Goal: Communication & Community: Answer question/provide support

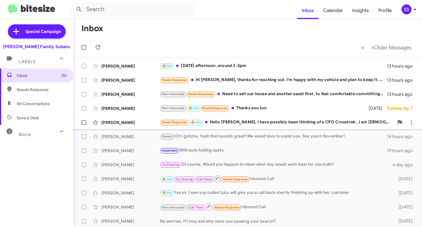
click at [222, 124] on div "Needs Response 🔥 Hot Hello [PERSON_NAME], I have possibly been thinking of a CP…" at bounding box center [277, 122] width 234 height 7
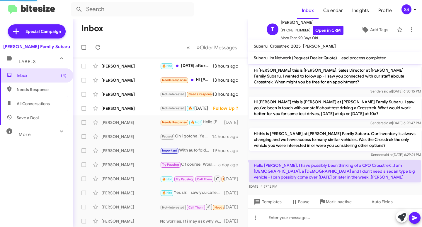
scroll to position [1, 0]
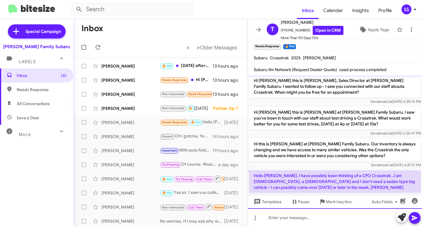
click at [300, 215] on div at bounding box center [335, 217] width 174 height 19
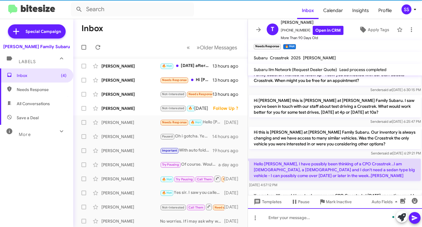
scroll to position [40, 0]
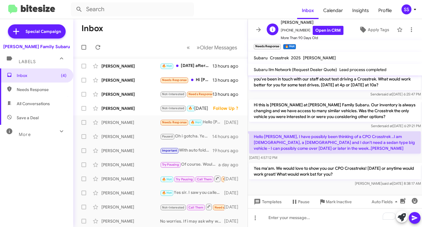
click at [324, 35] on span "More Than 90 Days Old" at bounding box center [312, 38] width 63 height 6
click at [320, 32] on link "Open in CRM" at bounding box center [328, 30] width 31 height 9
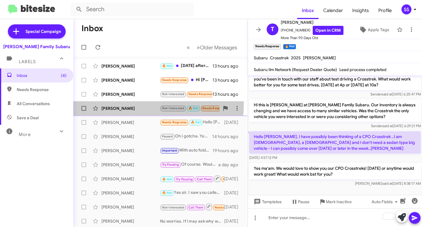
click at [128, 104] on div "[PERSON_NAME] Not-Interested 🔥 Hot Needs Response Thanks you too [DATE] Follow …" at bounding box center [160, 108] width 165 height 12
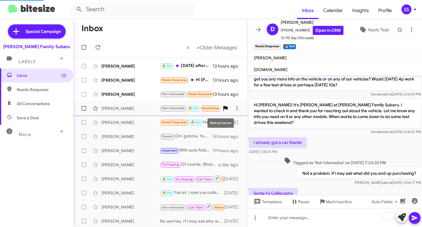
scroll to position [105, 0]
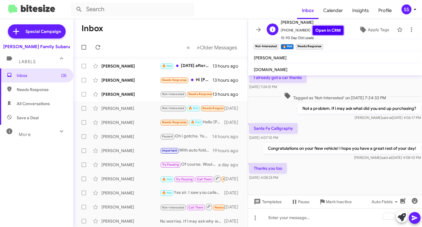
click at [325, 31] on link "Open in CRM" at bounding box center [328, 30] width 31 height 9
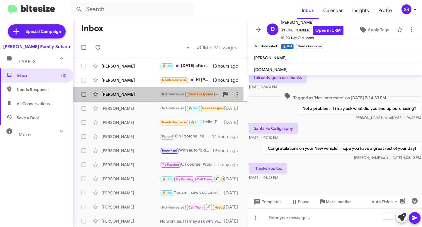
click at [123, 94] on div "[PERSON_NAME]" at bounding box center [130, 94] width 59 height 6
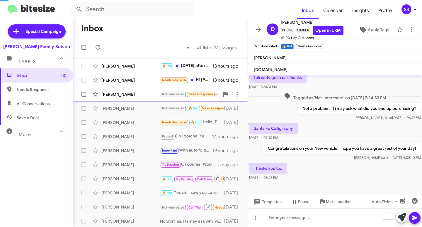
scroll to position [26, 0]
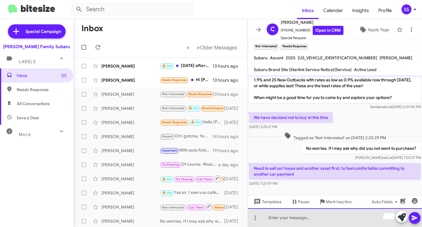
click at [295, 218] on div "To enrich screen reader interactions, please activate Accessibility in Grammarl…" at bounding box center [335, 217] width 174 height 19
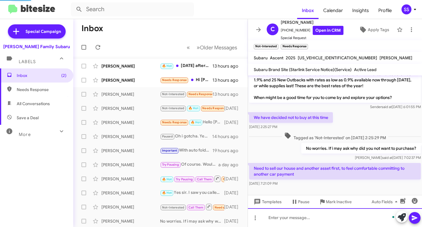
scroll to position [53, 0]
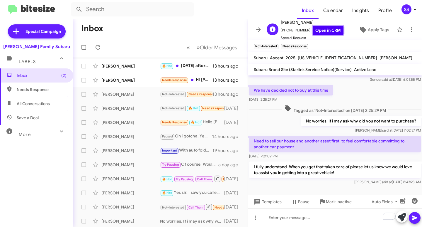
click at [326, 28] on link "Open in CRM" at bounding box center [328, 30] width 31 height 9
click at [110, 79] on div "[PERSON_NAME]" at bounding box center [130, 80] width 59 height 6
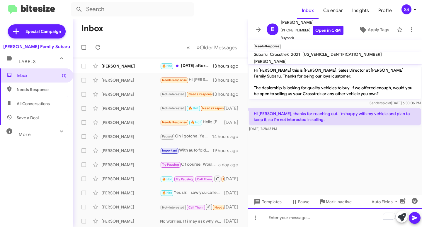
click at [308, 223] on div "To enrich screen reader interactions, please activate Accessibility in Grammarl…" at bounding box center [335, 217] width 174 height 19
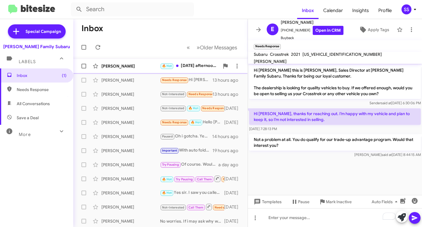
click at [137, 68] on div "[PERSON_NAME]" at bounding box center [130, 66] width 59 height 6
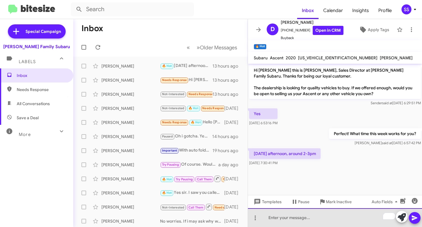
click at [302, 216] on div "To enrich screen reader interactions, please activate Accessibility in Grammarl…" at bounding box center [335, 217] width 174 height 19
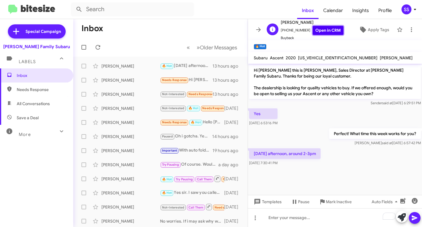
click at [325, 30] on link "Open in CRM" at bounding box center [328, 30] width 31 height 9
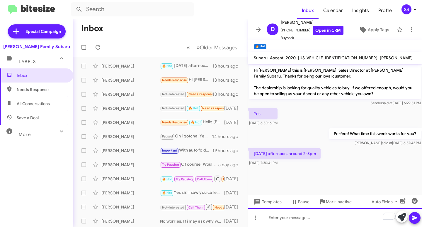
click at [284, 214] on div "To enrich screen reader interactions, please activate Accessibility in Grammarl…" at bounding box center [335, 217] width 174 height 19
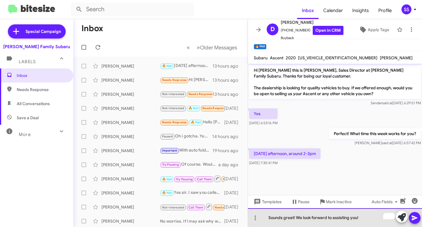
click at [372, 219] on div "Sounds great! We look forward to assisting you!" at bounding box center [335, 217] width 174 height 19
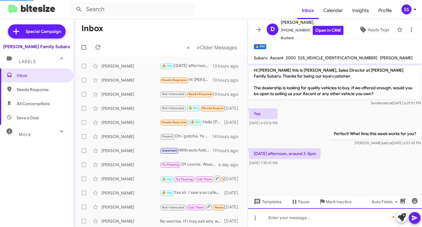
scroll to position [11, 0]
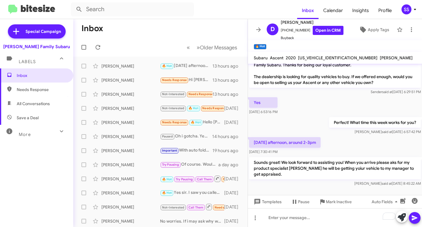
click at [32, 116] on span "Save a Deal" at bounding box center [28, 118] width 22 height 6
type input "in:not-interested"
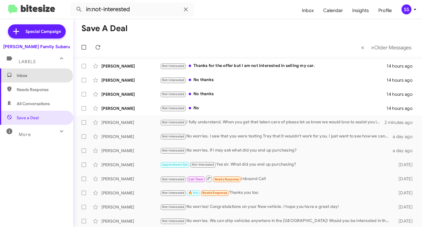
click at [36, 79] on span "Inbox" at bounding box center [36, 75] width 73 height 14
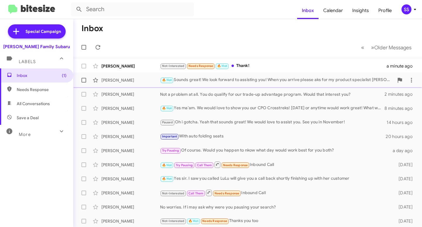
click at [281, 77] on div "🔥 Hot Sounds great! We look forward to assisting you! When you arrive please ak…" at bounding box center [277, 80] width 234 height 7
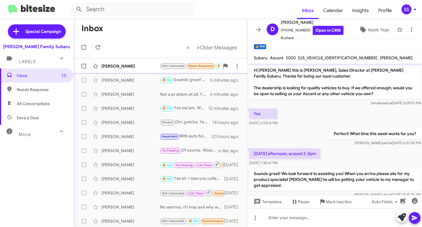
click at [119, 68] on div "[PERSON_NAME]" at bounding box center [130, 66] width 59 height 6
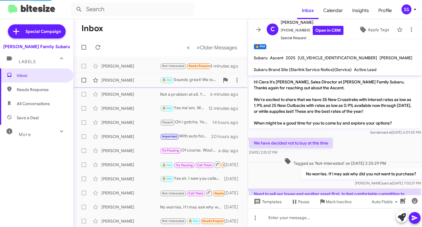
scroll to position [74, 0]
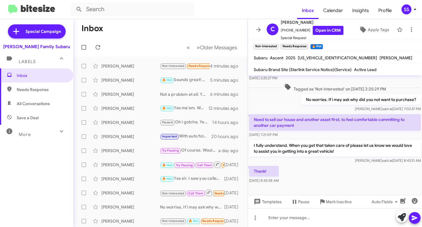
click at [42, 118] on span "Save a Deal" at bounding box center [36, 118] width 73 height 14
type input "in:not-interested"
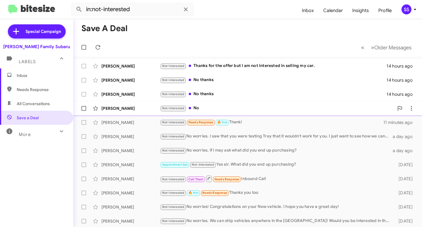
click at [129, 106] on div "[PERSON_NAME]" at bounding box center [130, 108] width 59 height 6
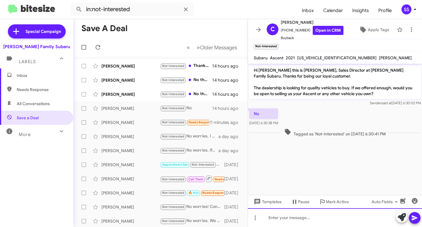
click at [289, 212] on div at bounding box center [335, 217] width 174 height 19
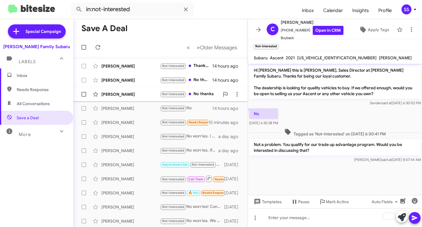
click at [126, 96] on div "[PERSON_NAME]" at bounding box center [130, 94] width 59 height 6
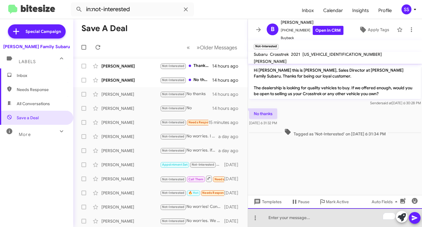
click at [291, 222] on div "To enrich screen reader interactions, please activate Accessibility in Grammarl…" at bounding box center [335, 217] width 174 height 19
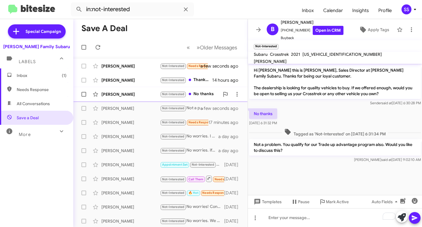
click at [114, 91] on div "[PERSON_NAME] Not-Interested No thanks 14 hours ago" at bounding box center [160, 94] width 165 height 12
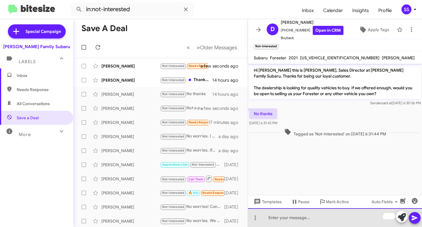
click at [301, 212] on div "To enrich screen reader interactions, please activate Accessibility in Grammarl…" at bounding box center [335, 217] width 174 height 19
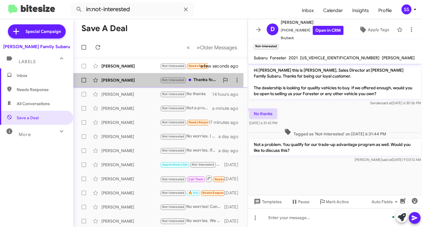
click at [132, 79] on div "[PERSON_NAME]" at bounding box center [130, 80] width 59 height 6
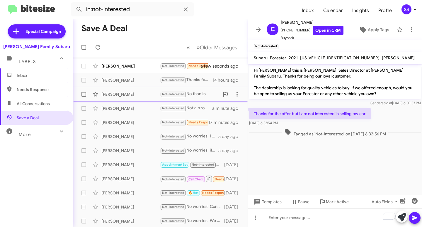
click at [129, 92] on div "[PERSON_NAME]" at bounding box center [130, 94] width 59 height 6
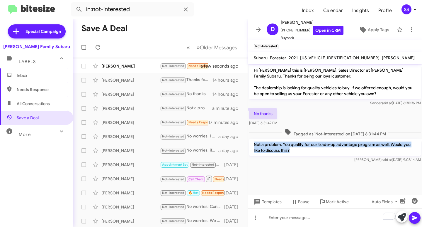
drag, startPoint x: 252, startPoint y: 143, endPoint x: 307, endPoint y: 151, distance: 55.7
click at [307, 151] on p "Not a problem. You qualify for our trade-up advantage program as well. Would yo…" at bounding box center [335, 147] width 172 height 16
copy p "Not a problem. You qualify for our trade-up advantage program as well. Would yo…"
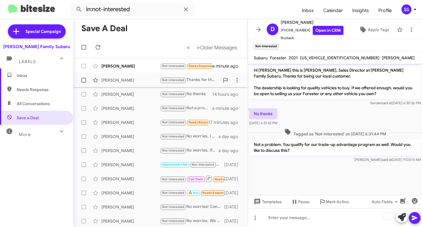
click at [123, 77] on div "[PERSON_NAME] Not-Interested Thanks for the offer but I am not interested in se…" at bounding box center [160, 80] width 165 height 12
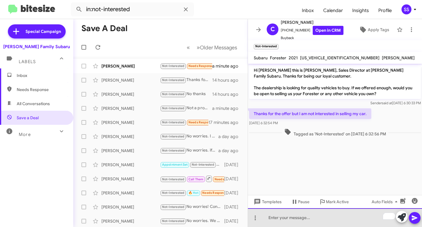
click at [308, 216] on div "To enrich screen reader interactions, please activate Accessibility in Grammarl…" at bounding box center [335, 217] width 174 height 19
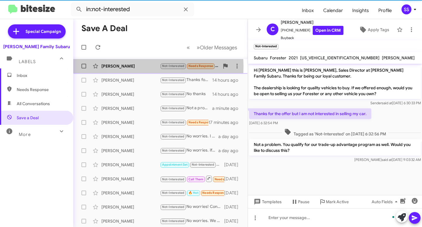
click at [138, 66] on div "[PERSON_NAME]" at bounding box center [130, 66] width 59 height 6
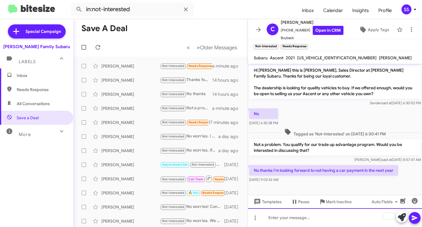
click at [322, 218] on div "To enrich screen reader interactions, please activate Accessibility in Grammarl…" at bounding box center [335, 217] width 174 height 19
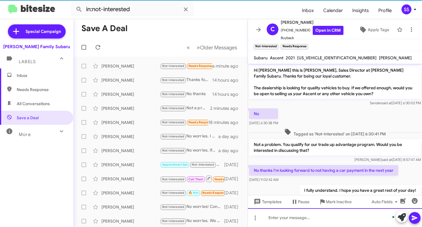
scroll to position [18, 0]
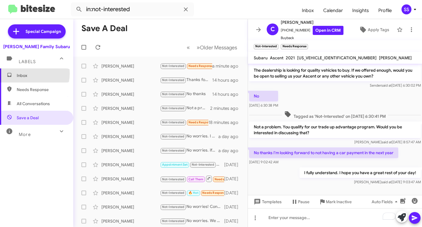
click at [25, 73] on span "Inbox" at bounding box center [42, 75] width 50 height 6
